Goal: Task Accomplishment & Management: Manage account settings

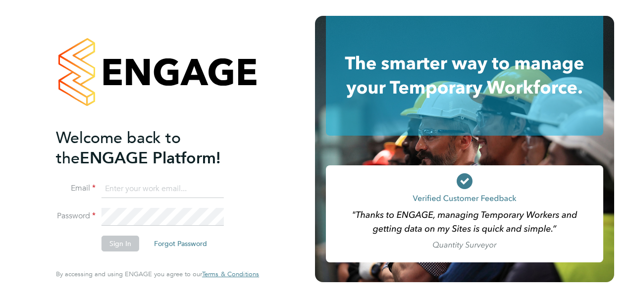
click at [173, 187] on input at bounding box center [162, 189] width 122 height 18
type input "Katie.Macpherson@hays.com"
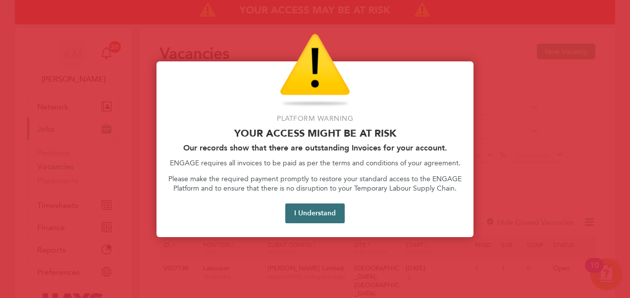
click at [316, 216] on button "I Understand" at bounding box center [314, 213] width 59 height 20
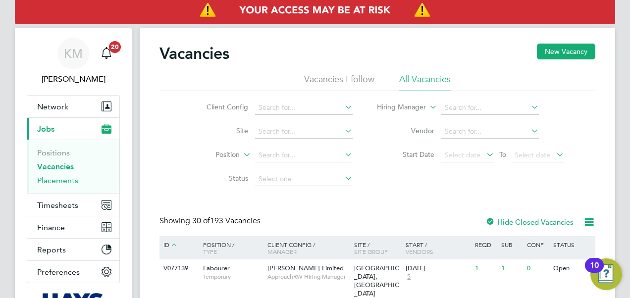
click at [61, 184] on link "Placements" at bounding box center [57, 180] width 41 height 9
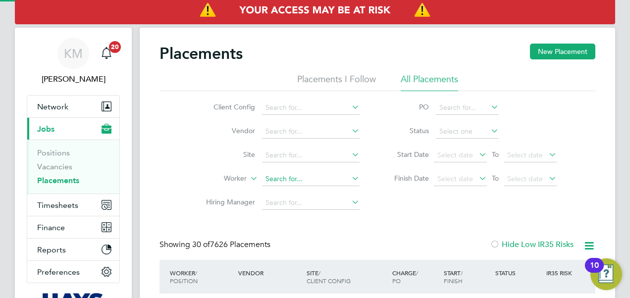
click at [286, 178] on input at bounding box center [311, 179] width 98 height 14
click at [325, 207] on b "Hol" at bounding box center [330, 205] width 11 height 8
type input "[PERSON_NAME]"
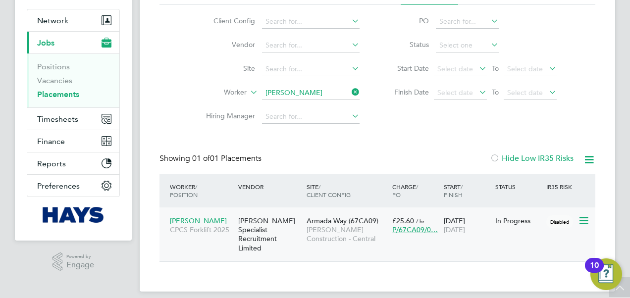
click at [465, 227] on span "[DATE]" at bounding box center [454, 229] width 21 height 9
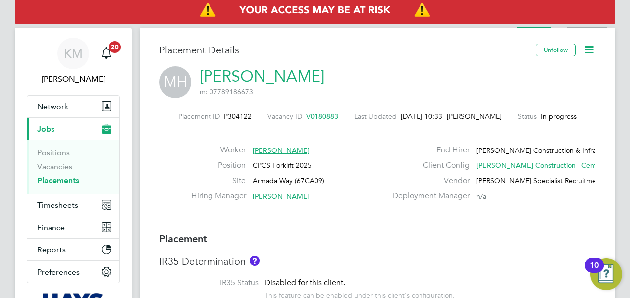
click at [573, 25] on li "Activity Logs" at bounding box center [587, 18] width 40 height 20
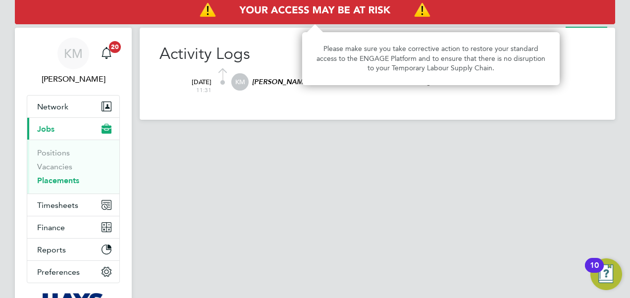
click at [548, 23] on img "Access At Risk" at bounding box center [315, 11] width 600 height 28
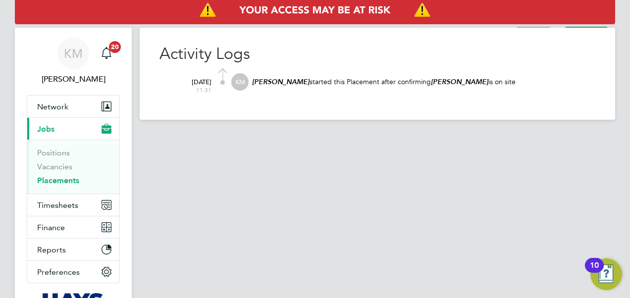
click at [545, 26] on li "Placement" at bounding box center [533, 18] width 33 height 20
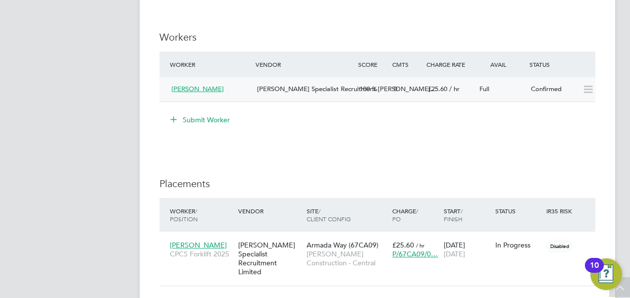
scroll to position [941, 0]
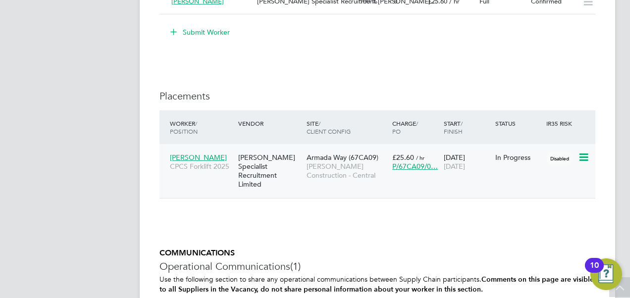
click at [261, 163] on div "[PERSON_NAME] Specialist Recruitment Limited" at bounding box center [270, 171] width 68 height 46
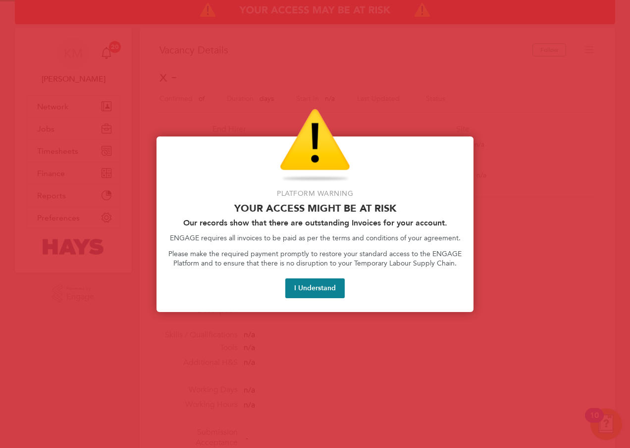
scroll to position [16, 213]
click at [319, 290] on button "I Understand" at bounding box center [314, 289] width 59 height 20
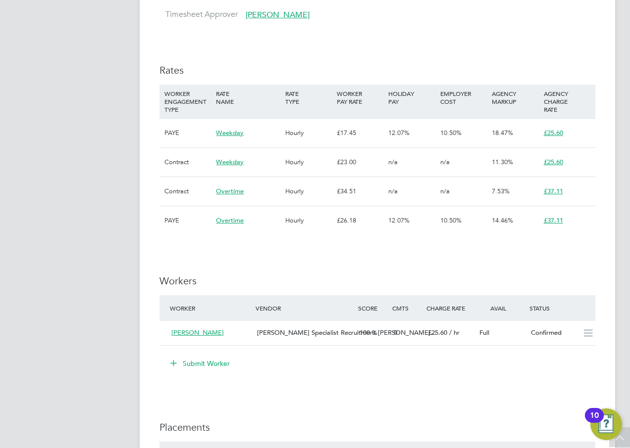
scroll to position [743, 0]
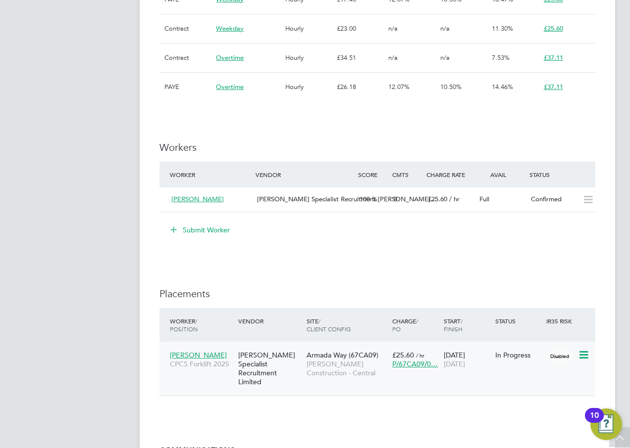
click at [259, 361] on div "[PERSON_NAME] Specialist Recruitment Limited" at bounding box center [270, 369] width 68 height 46
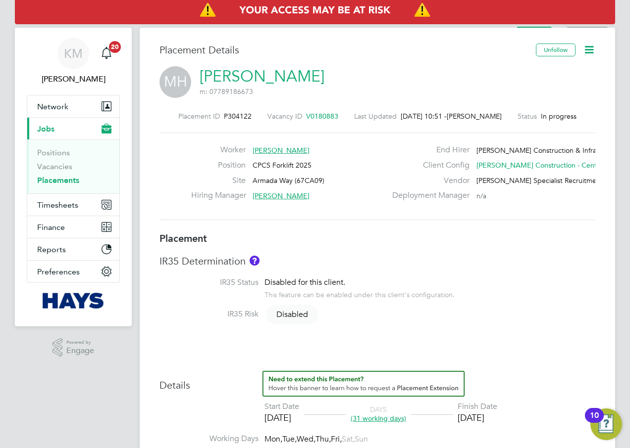
click at [584, 26] on li "Activity Logs" at bounding box center [587, 18] width 40 height 20
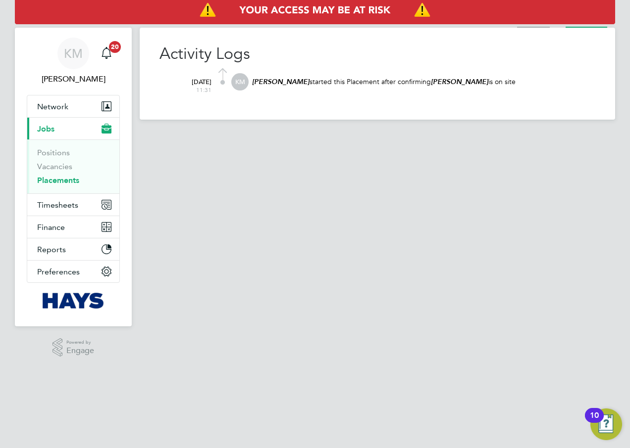
click at [542, 26] on li "Placement" at bounding box center [533, 18] width 33 height 20
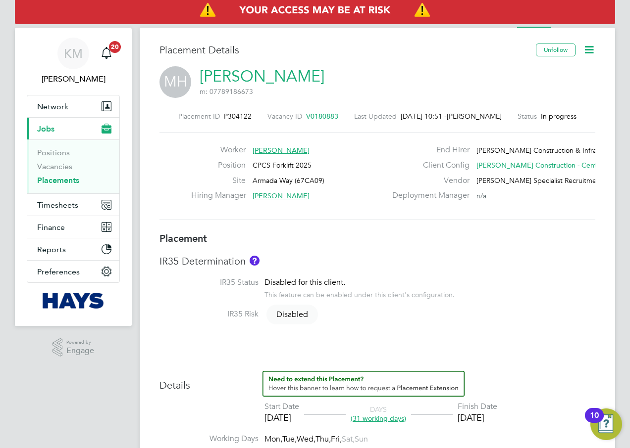
click at [314, 116] on span "V0180883" at bounding box center [322, 116] width 32 height 9
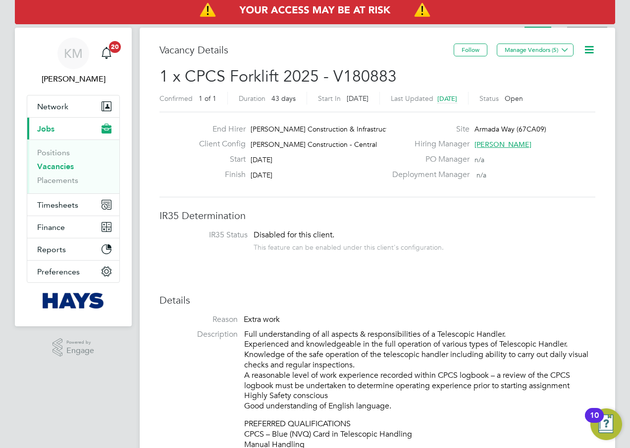
click at [593, 26] on li "Activity Logs" at bounding box center [587, 18] width 40 height 20
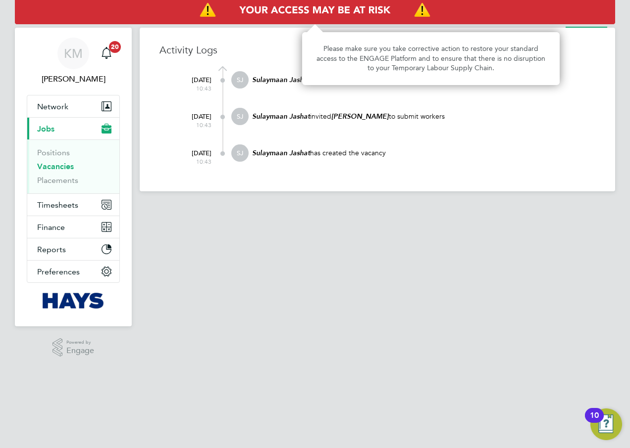
click at [548, 24] on img "Access At Risk" at bounding box center [315, 11] width 600 height 28
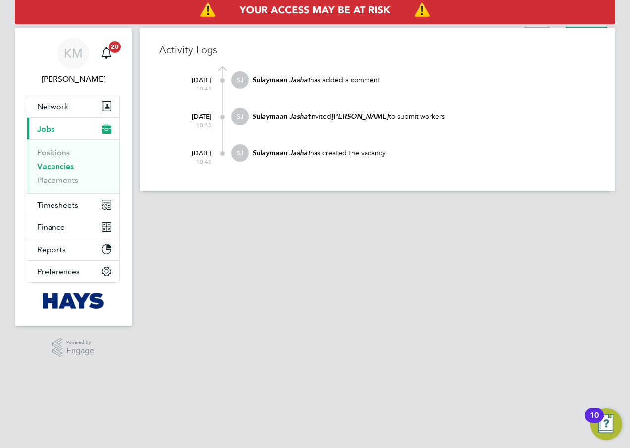
click at [541, 26] on li "Vacancy" at bounding box center [537, 18] width 26 height 20
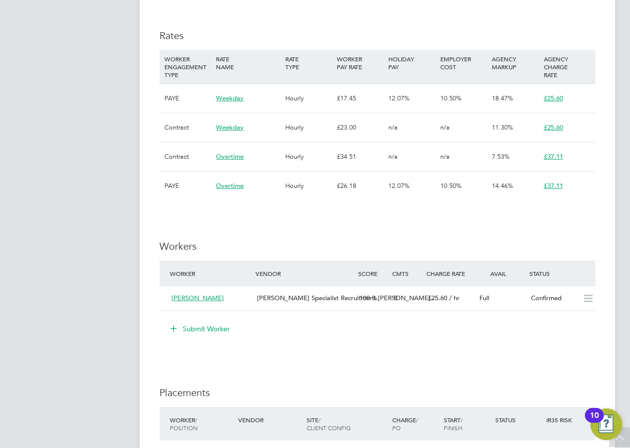
click at [342, 297] on span "Hays Specialist Recruitment Li…" at bounding box center [347, 298] width 180 height 8
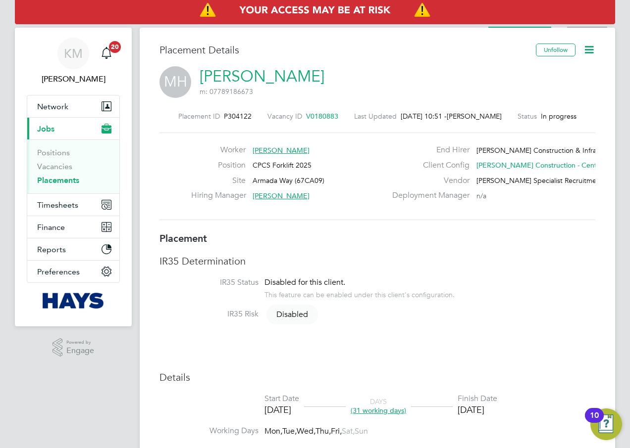
click at [582, 27] on li "Activity Logs" at bounding box center [587, 18] width 40 height 20
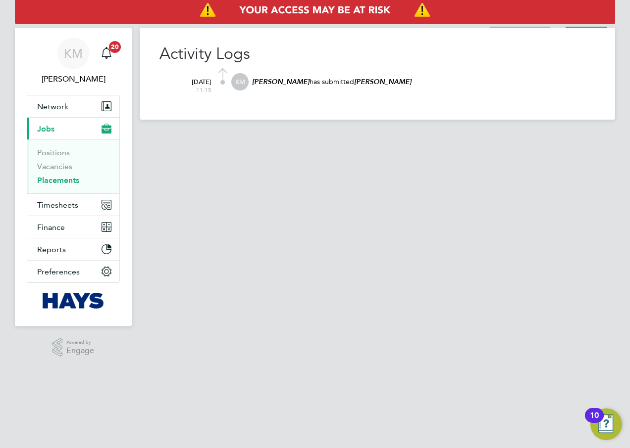
click at [545, 25] on li "Worker Submission" at bounding box center [520, 18] width 60 height 20
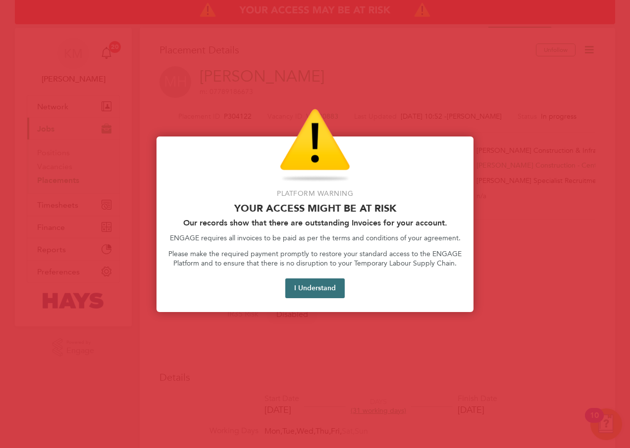
click at [302, 289] on button "I Understand" at bounding box center [314, 289] width 59 height 20
